Goal: Task Accomplishment & Management: Manage account settings

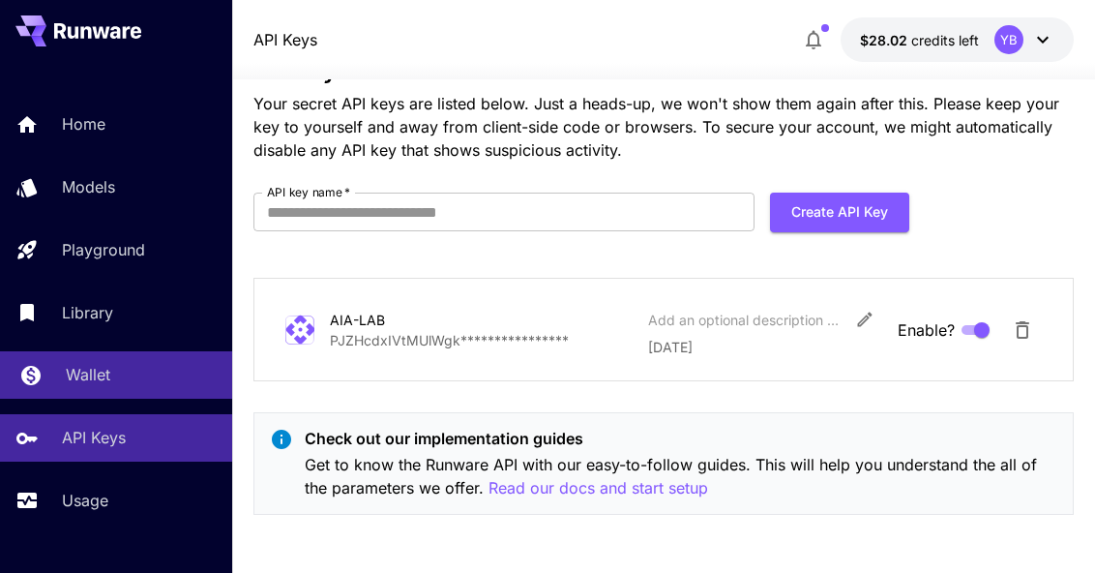
click at [92, 369] on p "Wallet" at bounding box center [88, 374] width 45 height 23
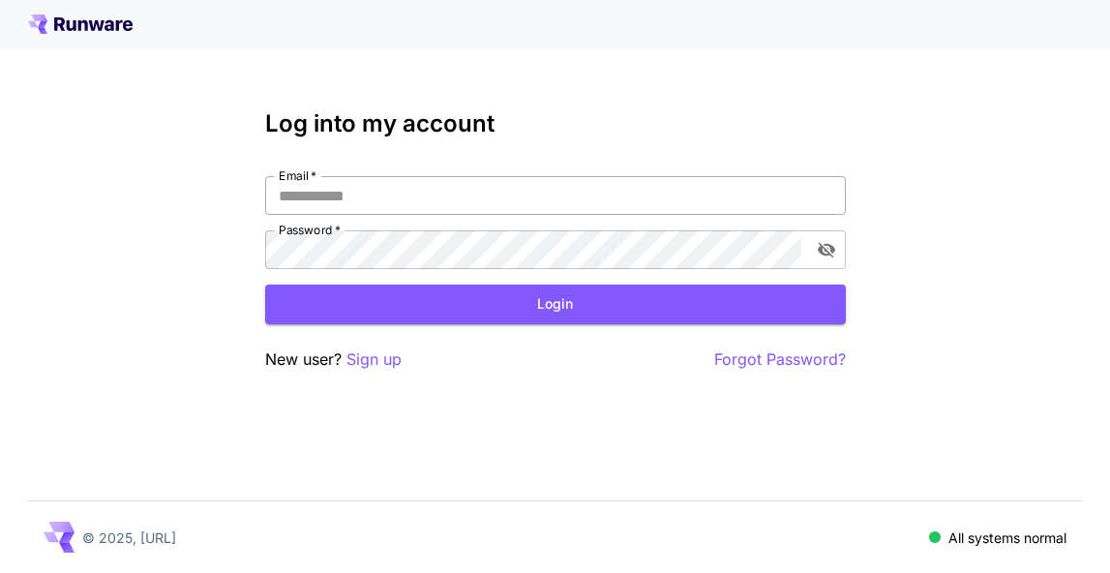
click at [378, 184] on input "Email   *" at bounding box center [555, 195] width 581 height 39
type input "**********"
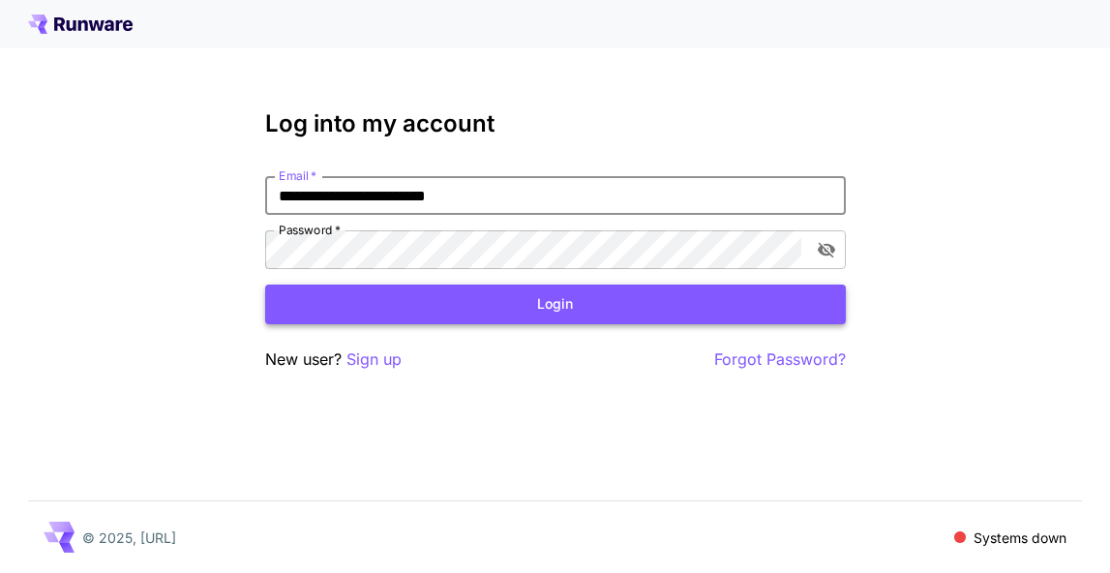
click at [445, 306] on button "Login" at bounding box center [555, 304] width 581 height 40
